Goal: Information Seeking & Learning: Find specific fact

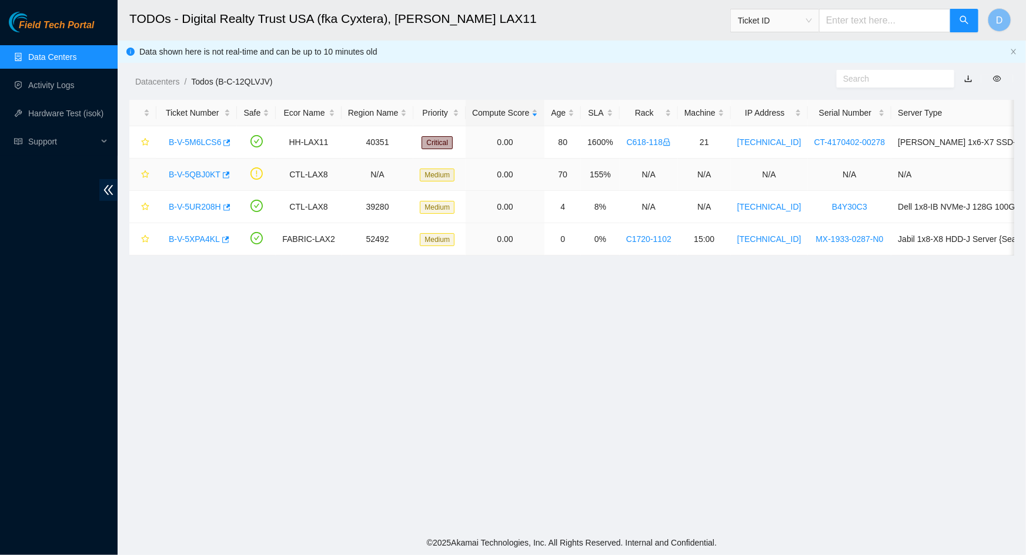
click at [202, 171] on link "B-V-5QBJ0KT" at bounding box center [195, 174] width 52 height 9
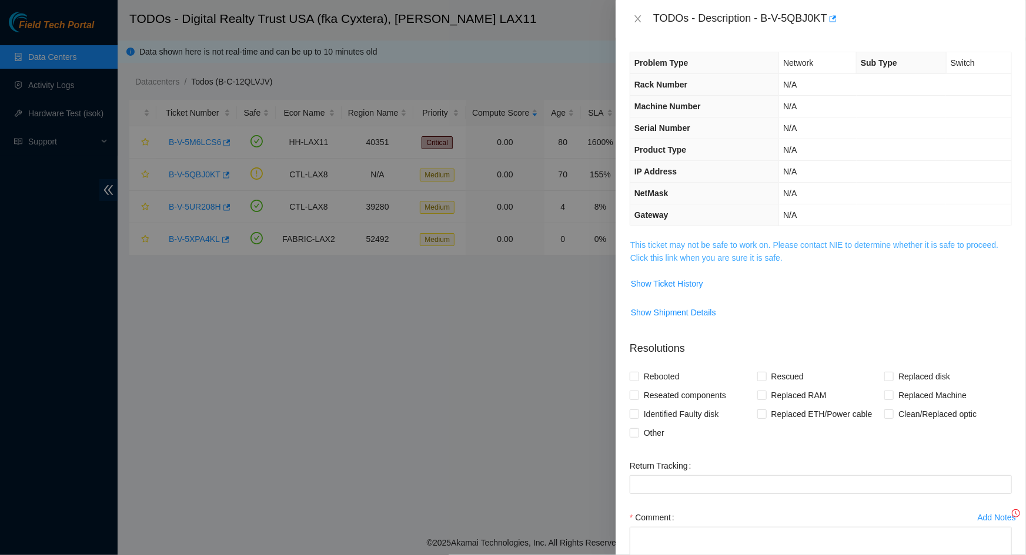
click at [753, 248] on link "This ticket may not be safe to work on. Please contact NIE to determine whether…" at bounding box center [814, 251] width 368 height 22
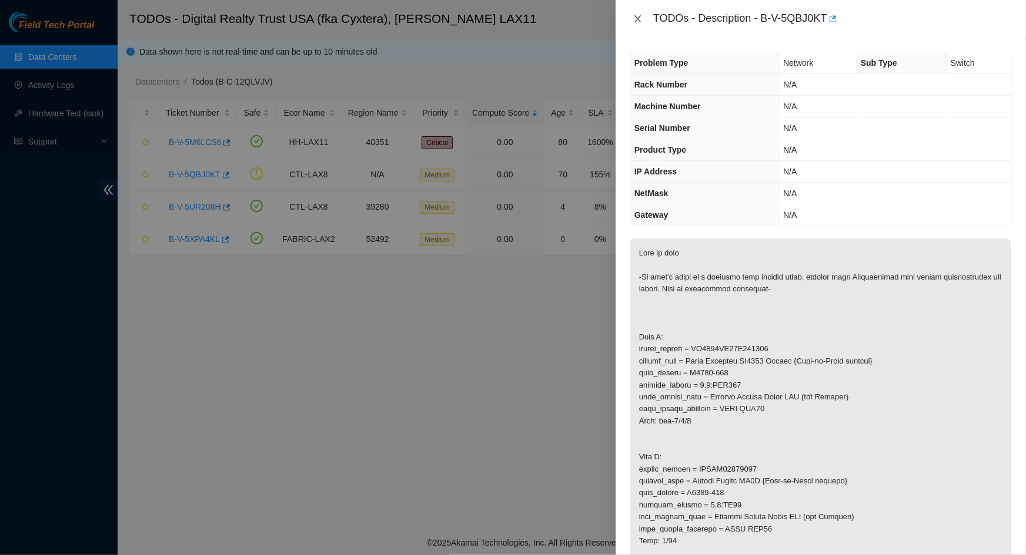
drag, startPoint x: 752, startPoint y: 249, endPoint x: 641, endPoint y: 21, distance: 253.9
click at [641, 21] on icon "close" at bounding box center [637, 18] width 9 height 9
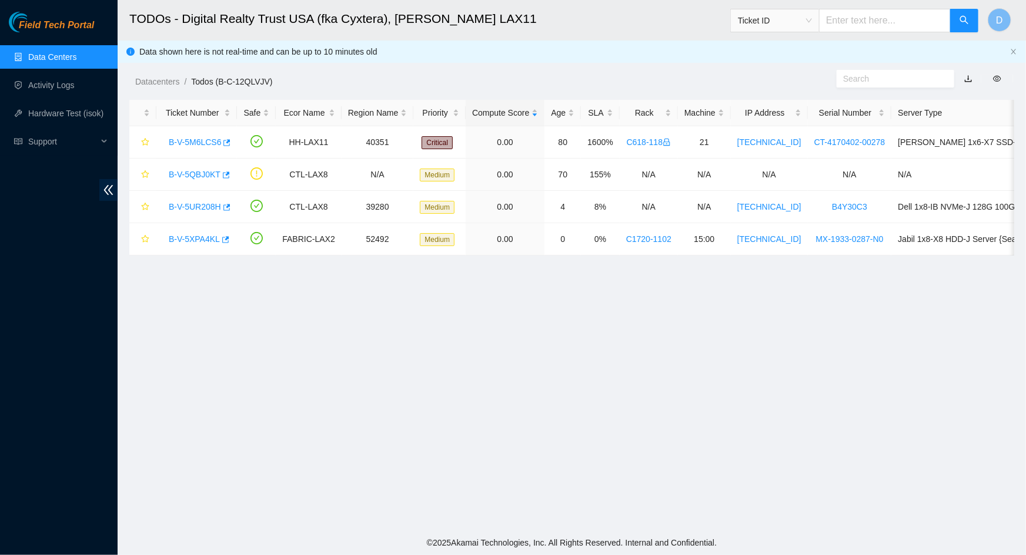
drag, startPoint x: 621, startPoint y: 39, endPoint x: 623, endPoint y: 31, distance: 7.8
click at [623, 31] on h2 "TODOs - Digital Realty Trust USA (fka Cyxtera), [PERSON_NAME] LAX11" at bounding box center [480, 19] width 702 height 38
click at [202, 176] on link "B-V-5QBJ0KT" at bounding box center [195, 174] width 52 height 9
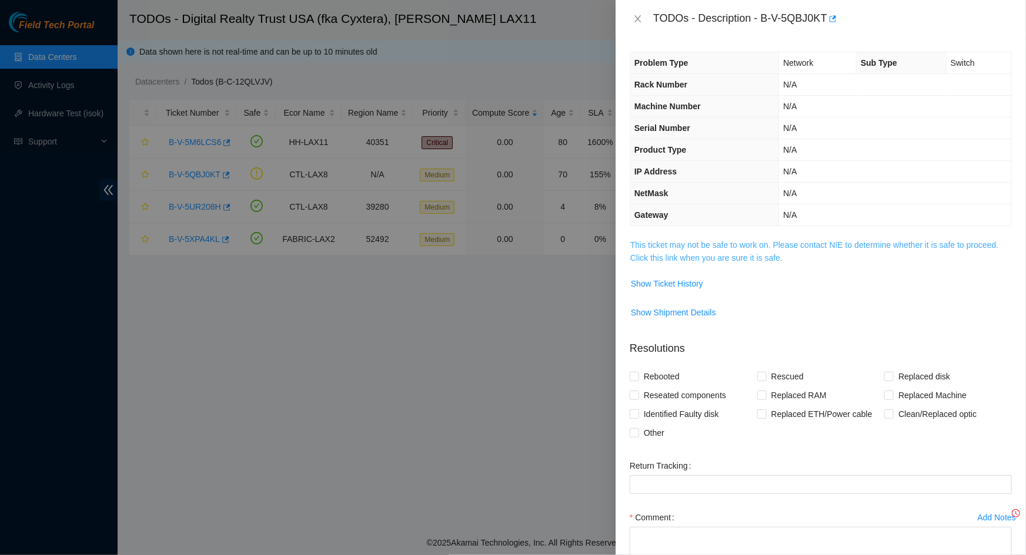
click at [752, 247] on link "This ticket may not be safe to work on. Please contact NIE to determine whether…" at bounding box center [814, 251] width 368 height 22
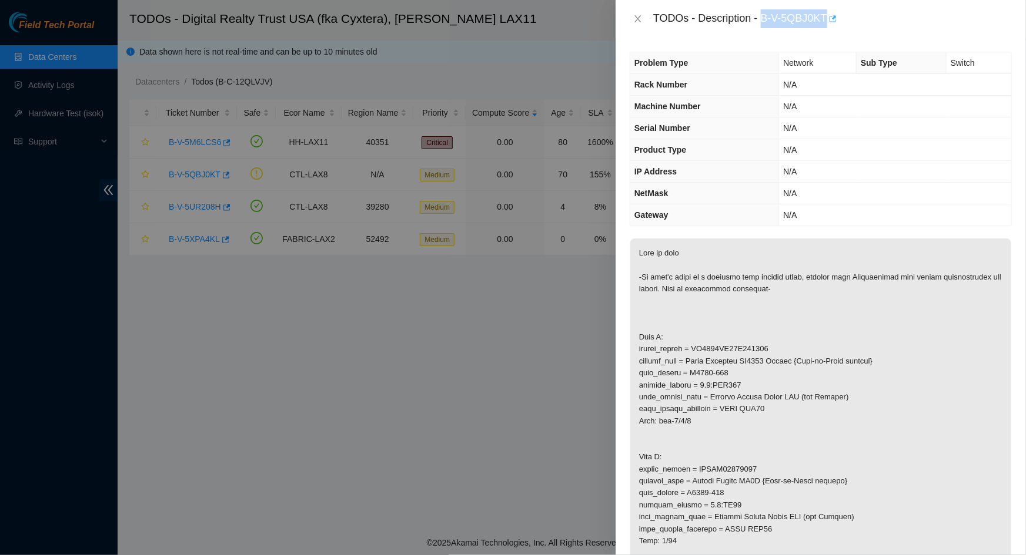
drag, startPoint x: 776, startPoint y: 23, endPoint x: 825, endPoint y: 21, distance: 49.4
click at [825, 21] on div "TODOs - Description - B-V-5QBJ0KT" at bounding box center [832, 18] width 358 height 19
copy div "B-V-5QBJ0KT"
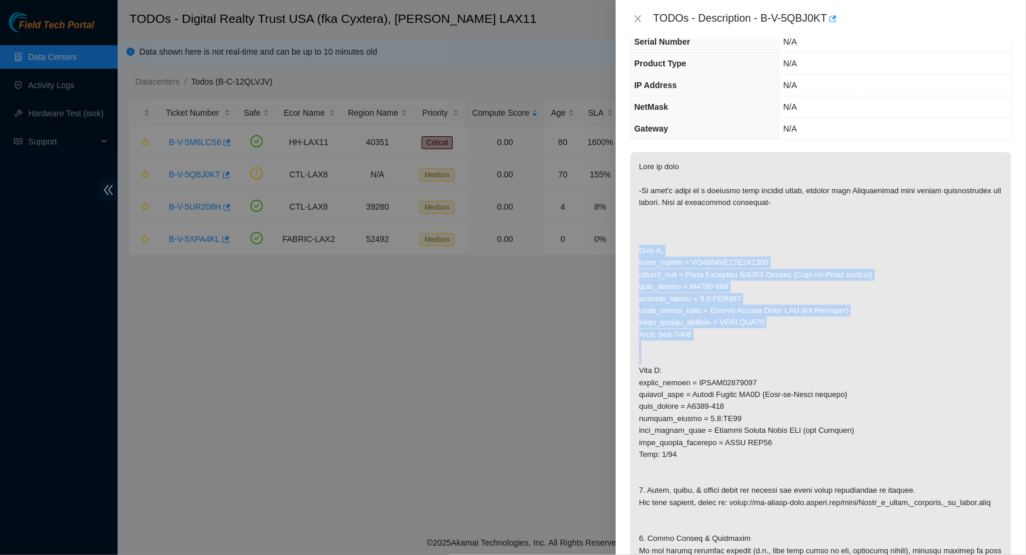
scroll to position [213, 0]
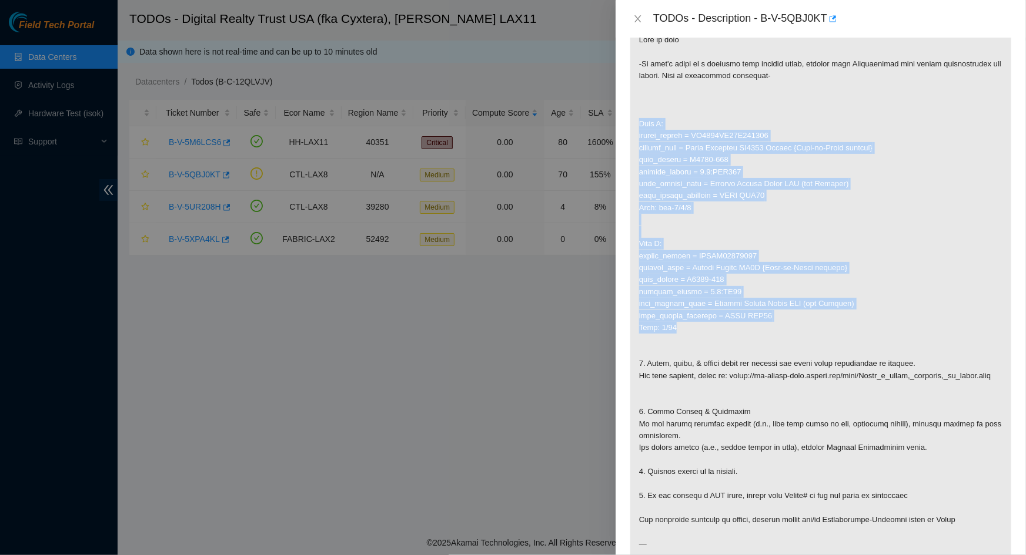
drag, startPoint x: 640, startPoint y: 283, endPoint x: 729, endPoint y: 330, distance: 100.7
click at [729, 330] on p at bounding box center [820, 292] width 381 height 534
copy p "Side A: serial_number = [US_VEHICLE_IDENTIFICATION_NUMBER] product_name = Delta…"
click at [852, 226] on p at bounding box center [820, 292] width 381 height 534
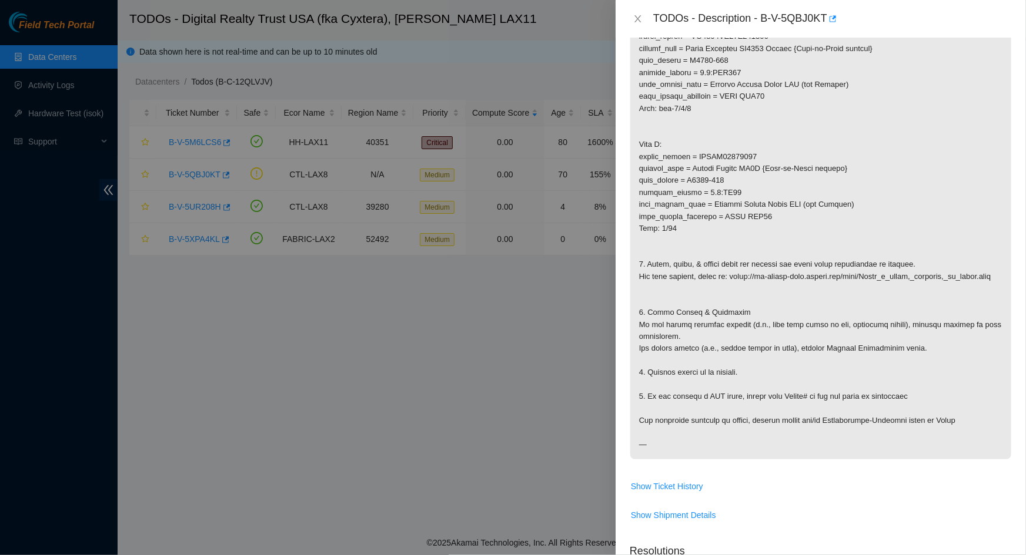
scroll to position [320, 0]
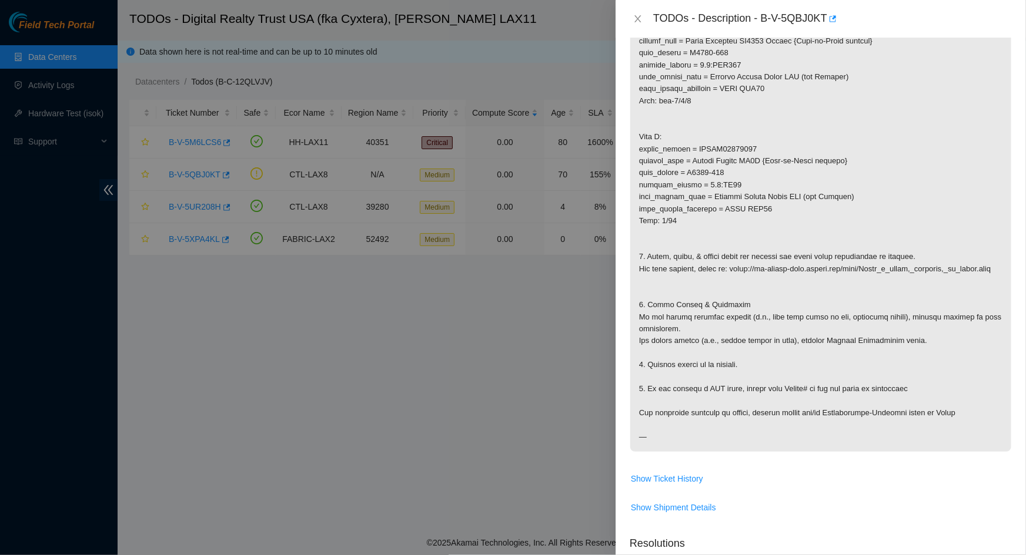
click at [893, 223] on p at bounding box center [820, 185] width 381 height 534
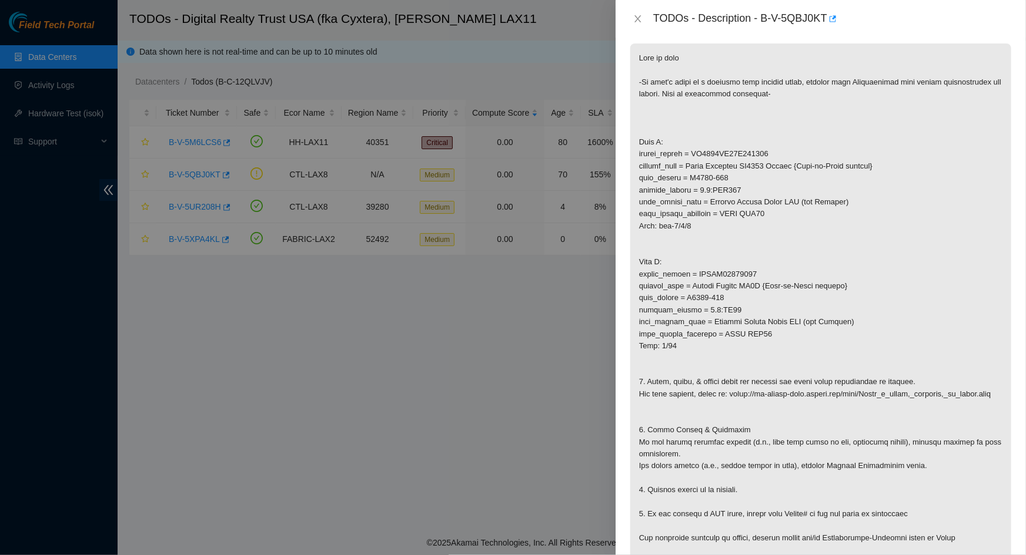
scroll to position [213, 0]
